Goal: Transaction & Acquisition: Purchase product/service

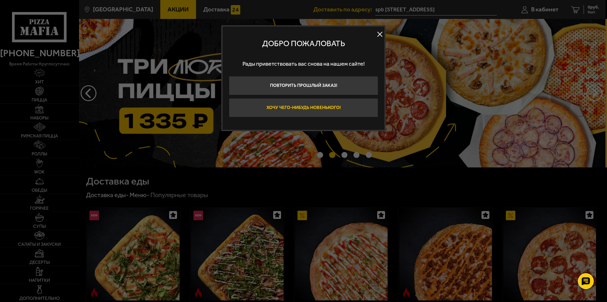
click at [308, 106] on button "Хочу чего-нибудь новенького!" at bounding box center [303, 107] width 149 height 19
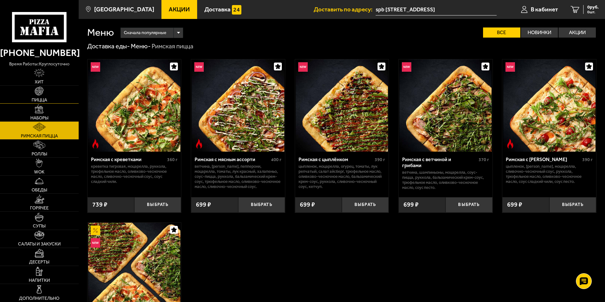
click at [42, 96] on link "Пицца" at bounding box center [39, 95] width 79 height 18
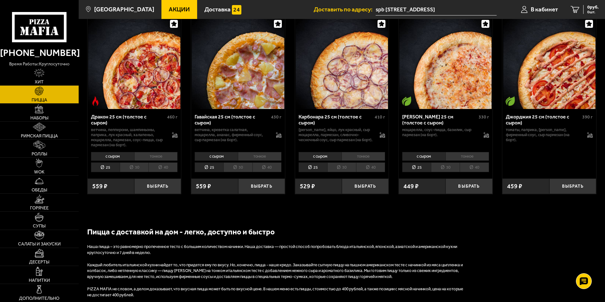
scroll to position [1012, 0]
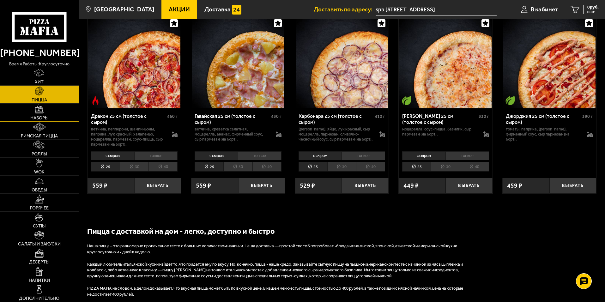
click at [43, 112] on img at bounding box center [39, 109] width 9 height 9
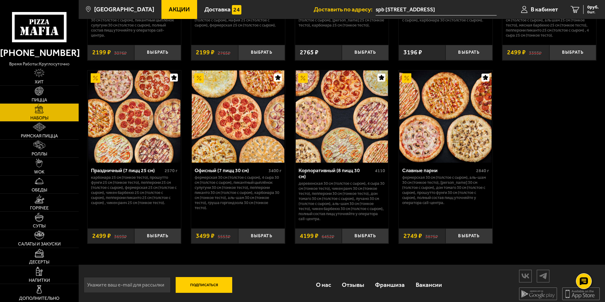
scroll to position [956, 0]
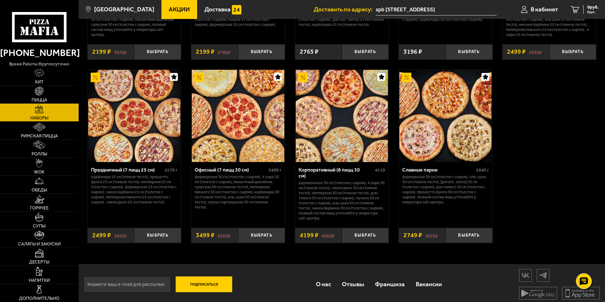
click at [428, 189] on p "Фермерская 30 см (толстое с сыром), Аль-Шам 30 см (тонкое тесто), [PERSON_NAME]…" at bounding box center [446, 190] width 87 height 30
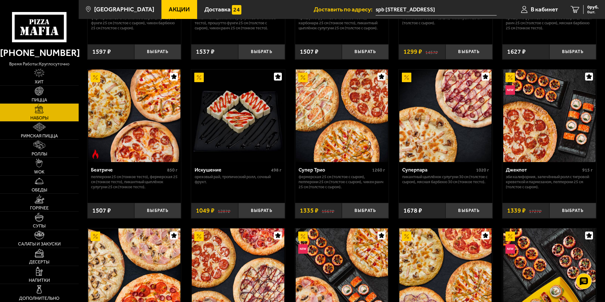
scroll to position [316, 0]
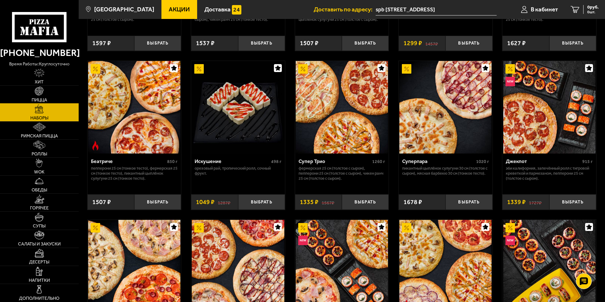
click at [39, 93] on img at bounding box center [39, 91] width 9 height 9
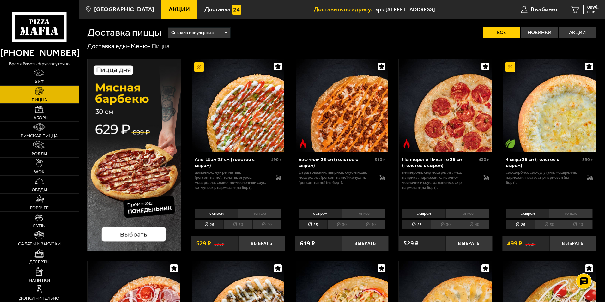
click at [266, 227] on li "40" at bounding box center [267, 225] width 29 height 10
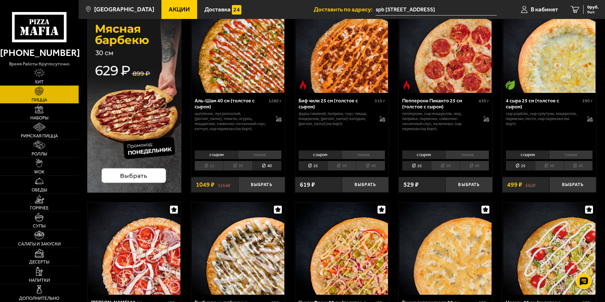
scroll to position [63, 0]
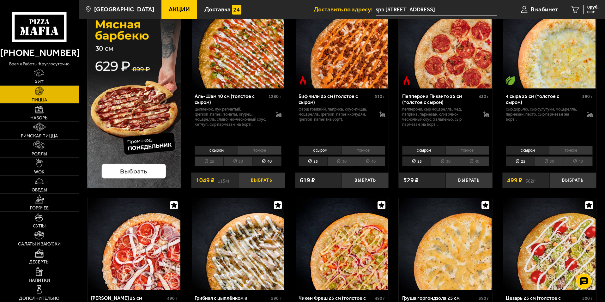
click at [267, 179] on button "Выбрать" at bounding box center [261, 180] width 47 height 15
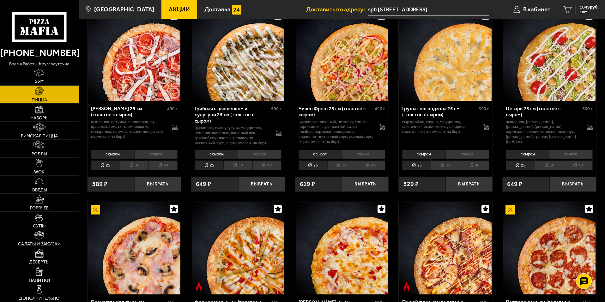
scroll to position [379, 0]
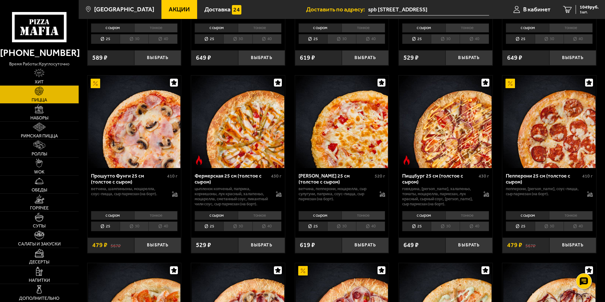
click at [165, 231] on li "40" at bounding box center [163, 227] width 29 height 10
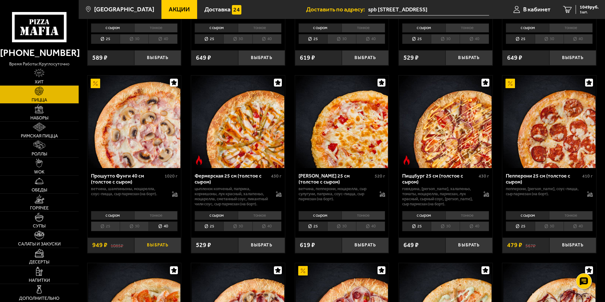
click at [163, 253] on button "Выбрать" at bounding box center [157, 245] width 47 height 15
click at [588, 13] on span "2 шт." at bounding box center [589, 12] width 19 height 4
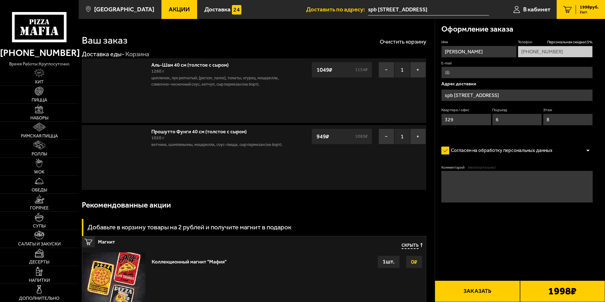
type input "[STREET_ADDRESS]"
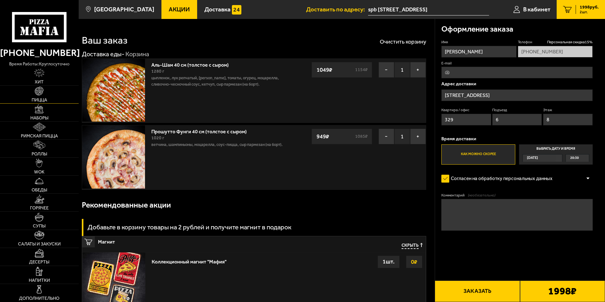
click at [41, 95] on img at bounding box center [39, 91] width 9 height 9
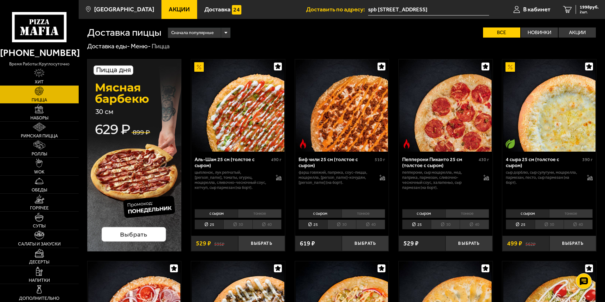
click at [124, 97] on img at bounding box center [134, 155] width 95 height 193
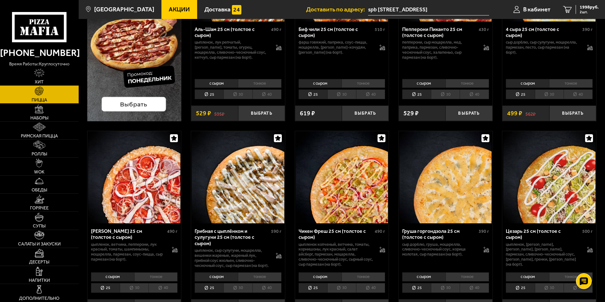
scroll to position [190, 0]
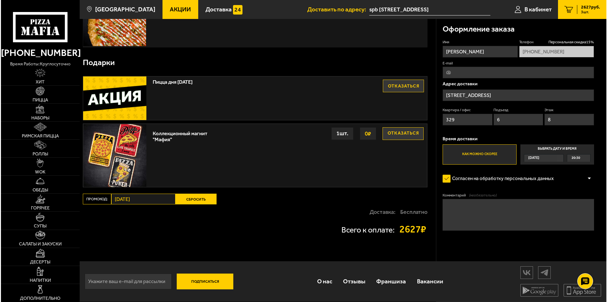
scroll to position [210, 0]
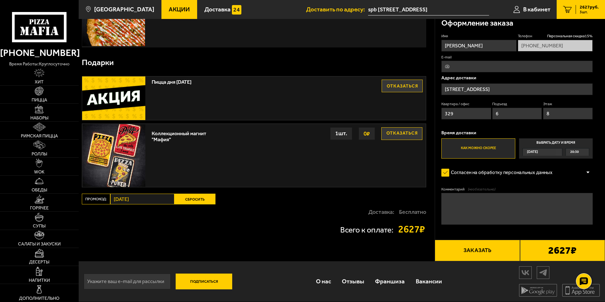
click at [484, 249] on button "Заказать" at bounding box center [477, 251] width 85 height 22
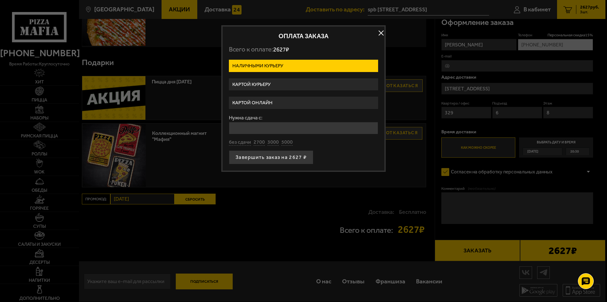
click at [256, 103] on label "Картой онлайн" at bounding box center [303, 103] width 149 height 12
click at [0, 0] on input "Картой онлайн" at bounding box center [0, 0] width 0 height 0
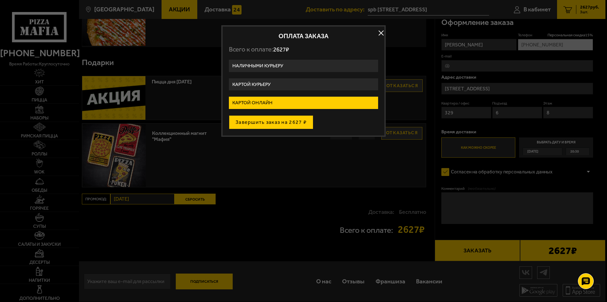
click at [274, 120] on button "Завершить заказ на 2627 ₽" at bounding box center [271, 122] width 84 height 14
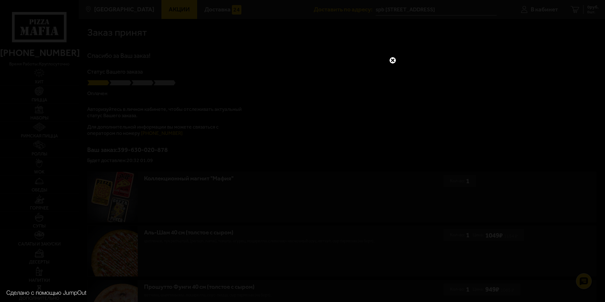
click at [391, 59] on link at bounding box center [393, 60] width 8 height 8
